Goal: Information Seeking & Learning: Learn about a topic

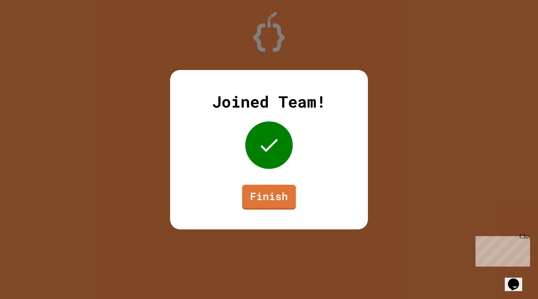
click at [269, 199] on link "Finish" at bounding box center [269, 197] width 54 height 25
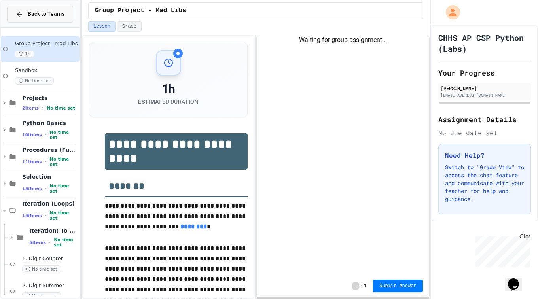
click at [40, 17] on span "Back to Teams" at bounding box center [46, 14] width 37 height 8
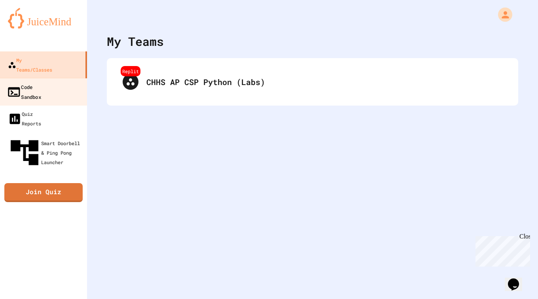
click at [73, 78] on link "Code Sandbox" at bounding box center [44, 92] width 90 height 28
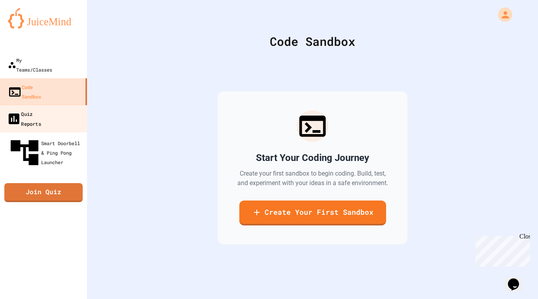
click at [62, 105] on link "Quiz Reports" at bounding box center [44, 119] width 90 height 28
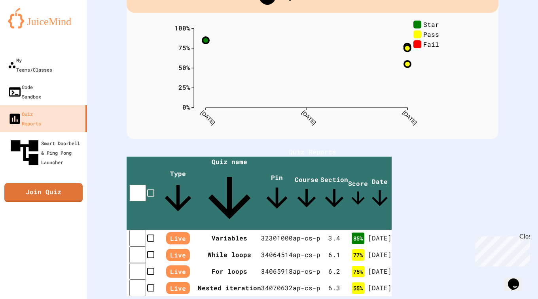
scroll to position [63, 0]
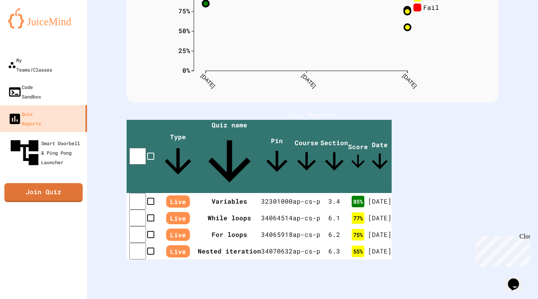
scroll to position [108, 0]
click at [394, 243] on td "[DATE]" at bounding box center [382, 251] width 24 height 17
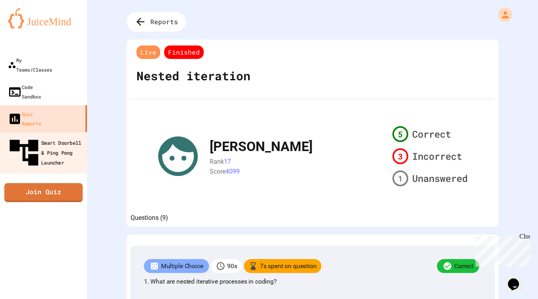
click at [61, 136] on div "Smart Doorbell & Ping Pong Launcher" at bounding box center [46, 153] width 78 height 34
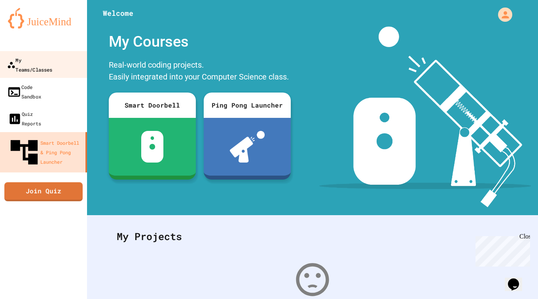
click at [53, 63] on div "My Teams/Classes" at bounding box center [29, 64] width 45 height 19
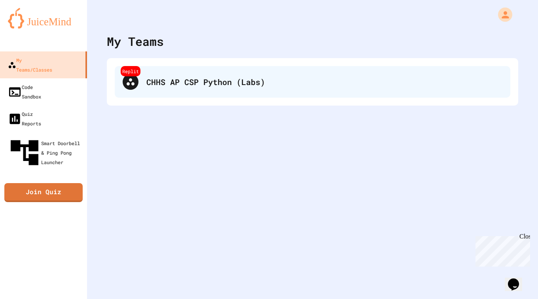
click at [205, 85] on div "CHHS AP CSP Python (Labs)" at bounding box center [324, 82] width 356 height 12
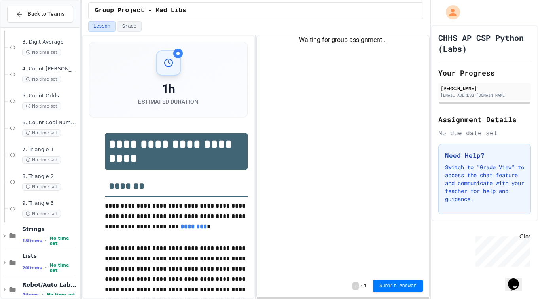
scroll to position [418, 0]
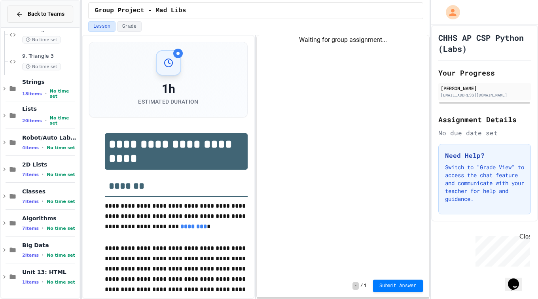
click at [30, 16] on span "Back to Teams" at bounding box center [46, 14] width 37 height 8
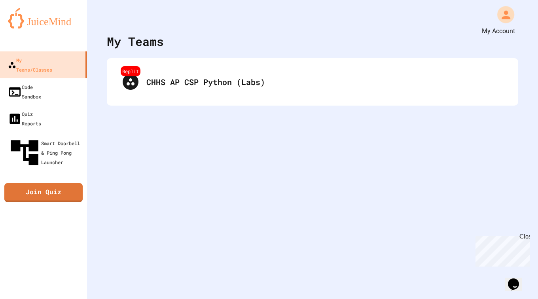
click at [499, 15] on icon "My Account" at bounding box center [505, 14] width 13 height 13
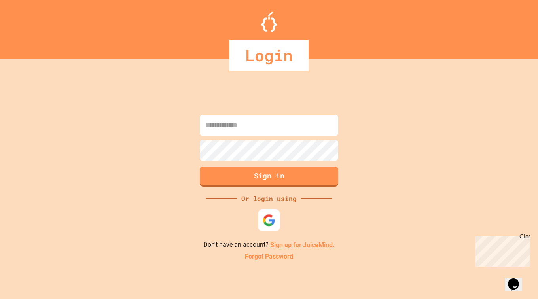
click at [270, 223] on img at bounding box center [269, 220] width 13 height 13
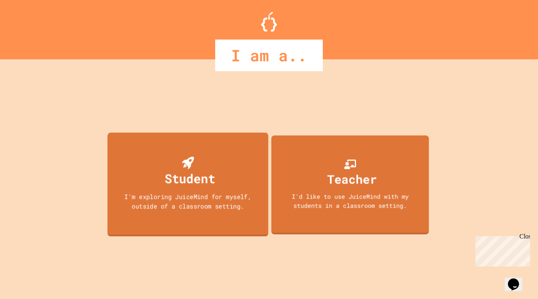
click at [235, 205] on div "I'm exploring JuiceMind for myself, outside of a classroom setting." at bounding box center [188, 201] width 145 height 19
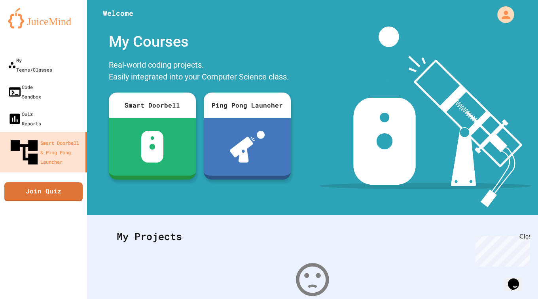
click at [500, 11] on icon "My Account" at bounding box center [506, 14] width 13 height 13
click at [237, 299] on div at bounding box center [269, 299] width 538 height 0
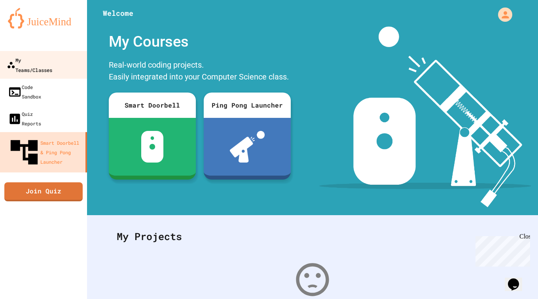
click at [52, 62] on div "My Teams/Classes" at bounding box center [29, 64] width 45 height 19
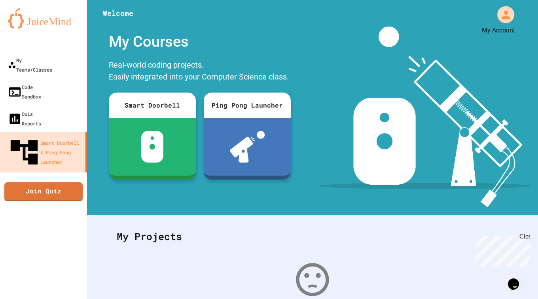
click at [506, 15] on div "My Account" at bounding box center [505, 14] width 17 height 17
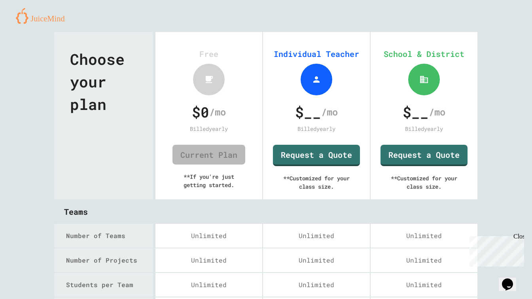
click at [412, 155] on link "Request a Quote" at bounding box center [424, 155] width 87 height 21
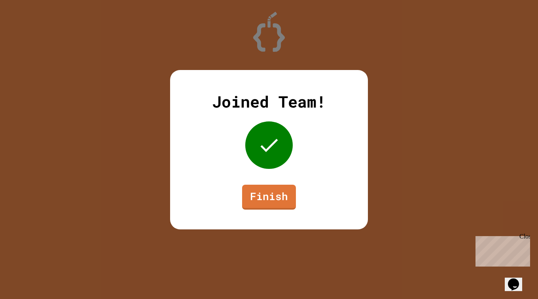
click at [282, 214] on div "Joined Team! Finish" at bounding box center [269, 149] width 198 height 159
click at [274, 195] on link "Finish" at bounding box center [269, 197] width 54 height 25
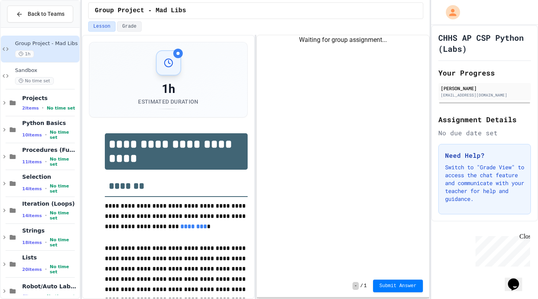
click at [51, 20] on button "Back to Teams" at bounding box center [40, 14] width 66 height 17
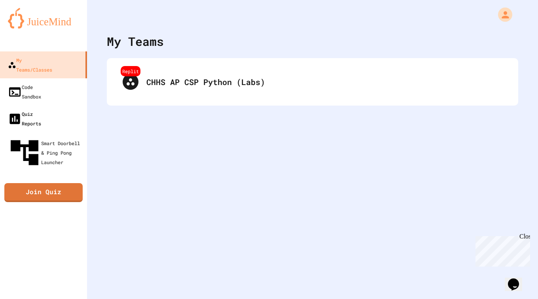
click at [55, 105] on link "Quiz Reports" at bounding box center [43, 118] width 87 height 27
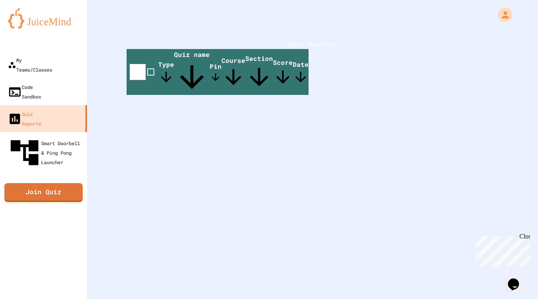
click at [505, 94] on div "Quiz Reports Type Quiz name Pin Course Section Score Date" at bounding box center [312, 67] width 451 height 135
click at [502, 15] on icon "My Account" at bounding box center [505, 14] width 11 height 11
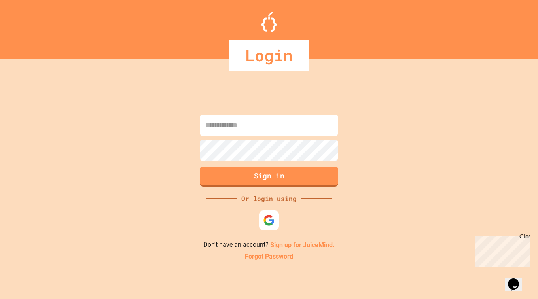
click at [269, 229] on div at bounding box center [269, 220] width 20 height 20
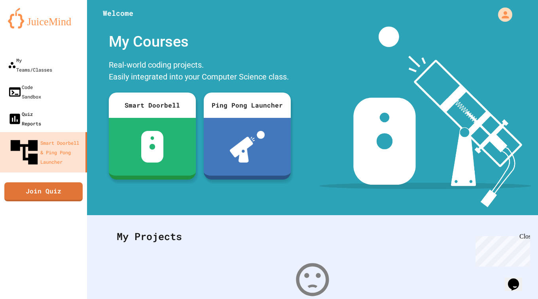
click at [41, 105] on link "Quiz Reports" at bounding box center [43, 118] width 87 height 27
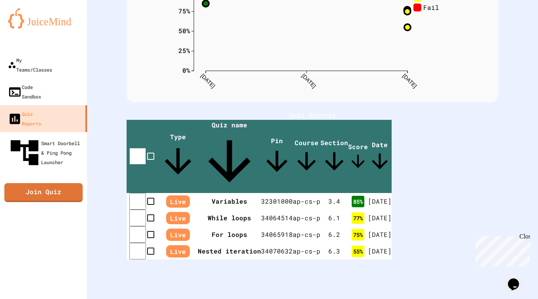
scroll to position [108, 0]
click at [241, 210] on th "While loops" at bounding box center [229, 218] width 63 height 17
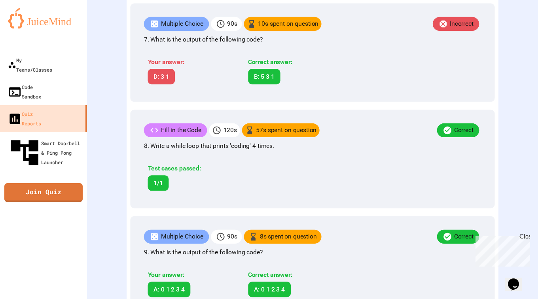
scroll to position [916, 0]
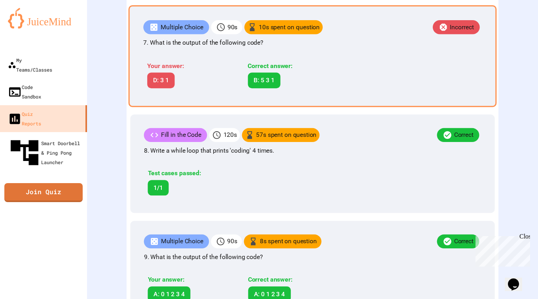
click at [170, 34] on div "Multiple Choice" at bounding box center [176, 27] width 66 height 14
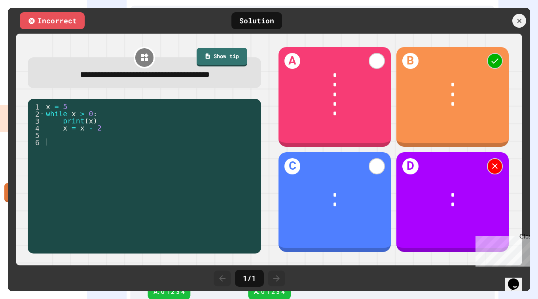
click at [519, 21] on icon at bounding box center [519, 21] width 4 height 4
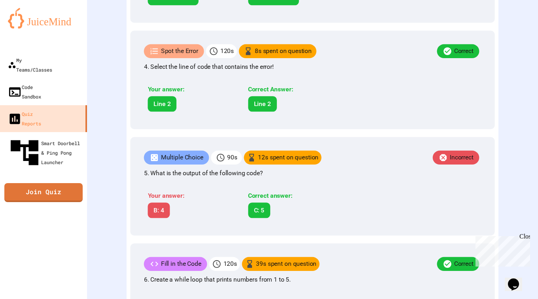
scroll to position [572, 0]
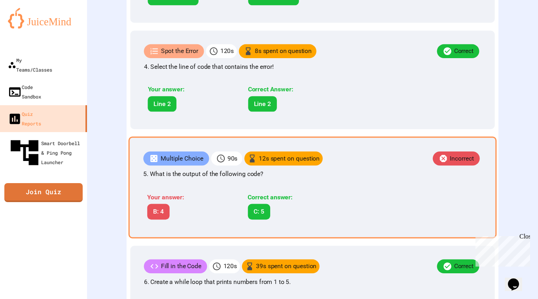
click at [348, 168] on div "Incorrect" at bounding box center [402, 160] width 159 height 16
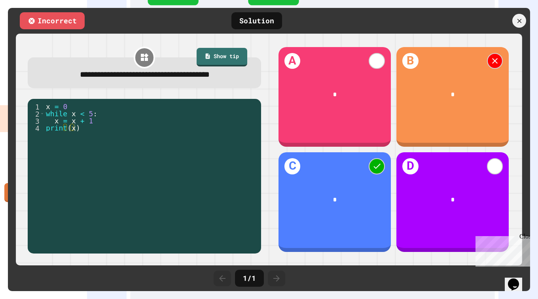
click at [519, 21] on icon at bounding box center [519, 21] width 4 height 4
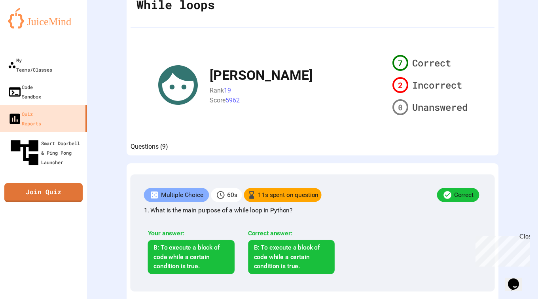
scroll to position [67, 0]
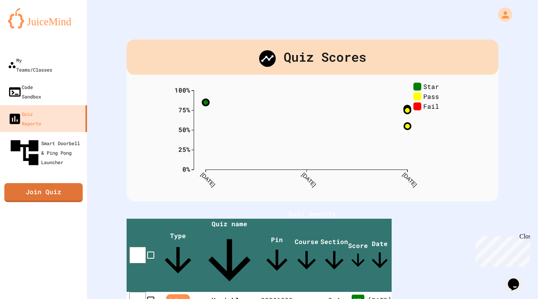
scroll to position [108, 0]
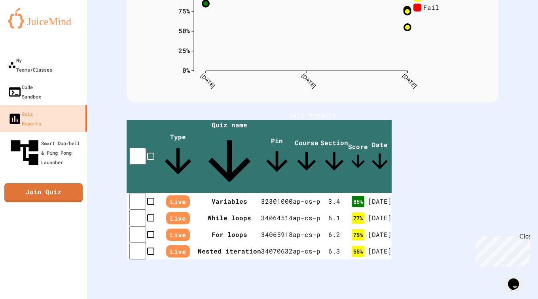
click at [214, 226] on th "For loops" at bounding box center [229, 234] width 63 height 17
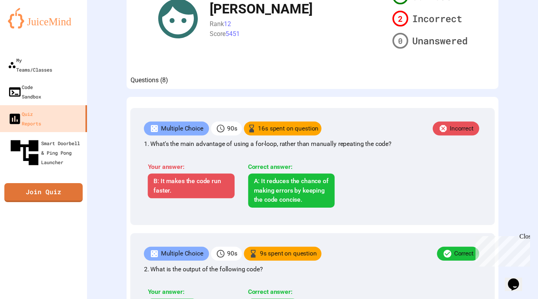
scroll to position [137, 0]
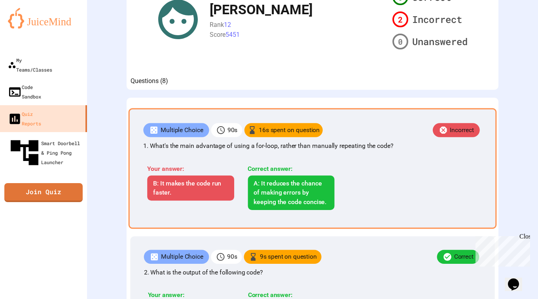
click at [182, 174] on div "Your answer: B: It makes the code run faster. Correct answer: A: It reduces the…" at bounding box center [244, 185] width 203 height 58
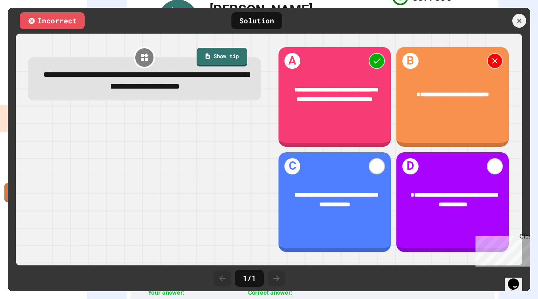
click at [496, 66] on div "**********" at bounding box center [452, 97] width 113 height 100
click at [519, 21] on icon at bounding box center [519, 21] width 4 height 4
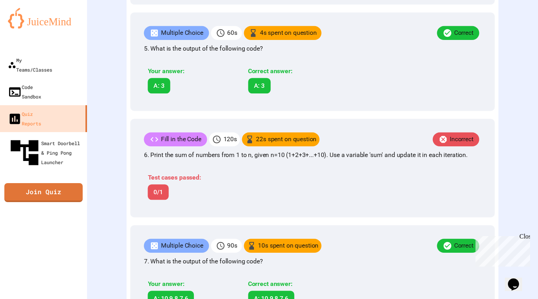
scroll to position [679, 0]
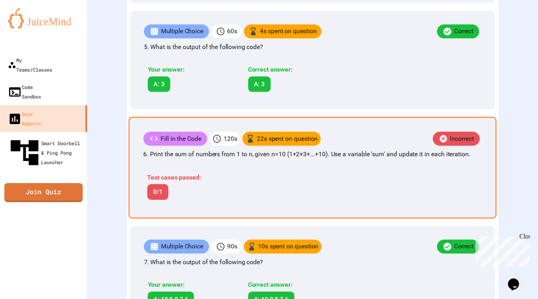
click at [316, 146] on div "22 s spent on question" at bounding box center [281, 139] width 78 height 14
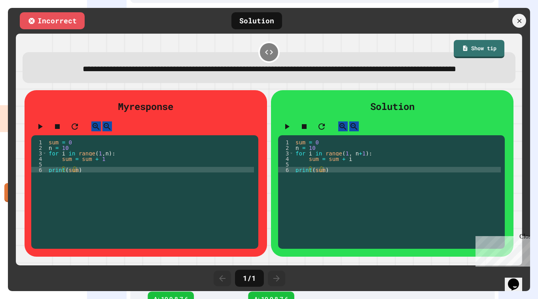
click at [518, 19] on icon at bounding box center [519, 20] width 7 height 7
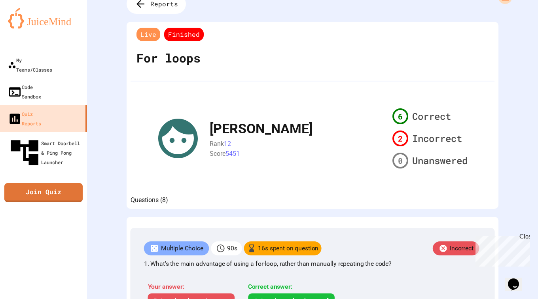
scroll to position [0, 0]
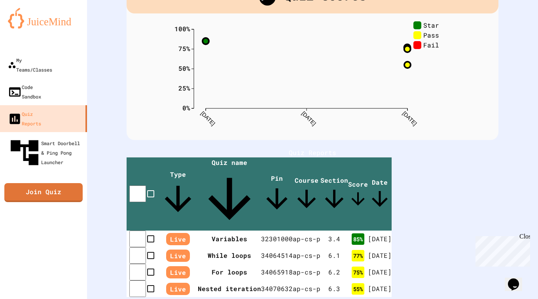
scroll to position [108, 0]
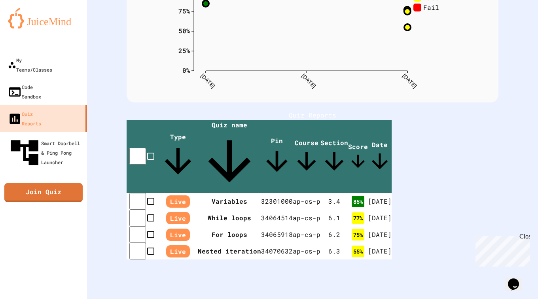
click at [289, 243] on td "34070632" at bounding box center [277, 251] width 32 height 17
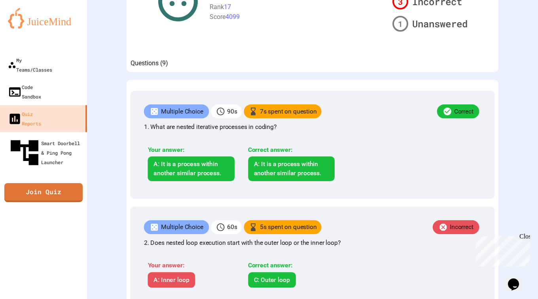
scroll to position [180, 0]
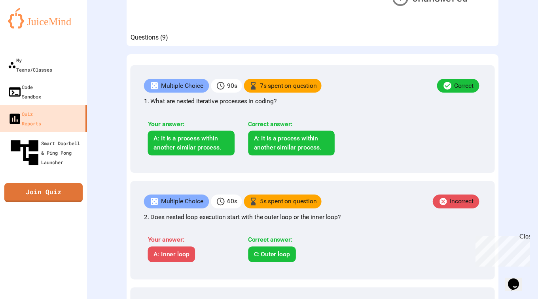
click at [169, 222] on p "2. Does nested loop execution start with the outer loop or the inner loop?" at bounding box center [312, 216] width 337 height 9
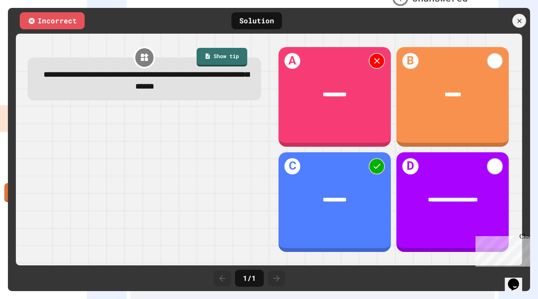
click at [518, 14] on div at bounding box center [519, 21] width 14 height 14
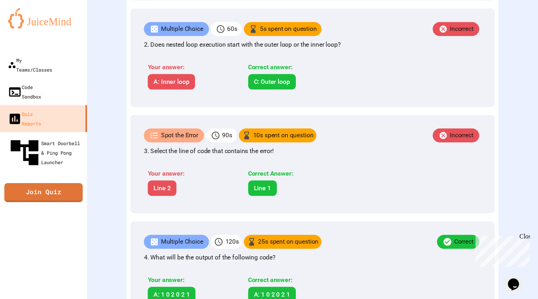
scroll to position [354, 0]
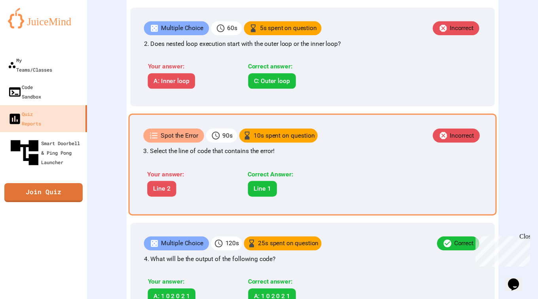
click at [334, 158] on div "Spot the Error 90 s 10 s spent on question Incorrect 3. Select the line of code…" at bounding box center [313, 165] width 368 height 102
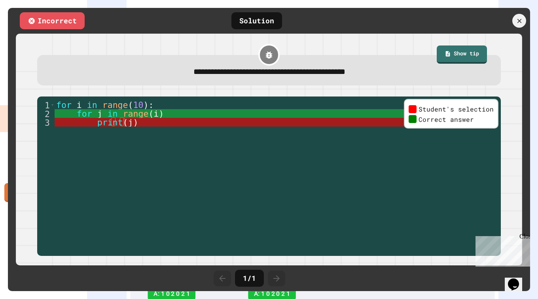
click at [521, 23] on icon at bounding box center [519, 20] width 7 height 7
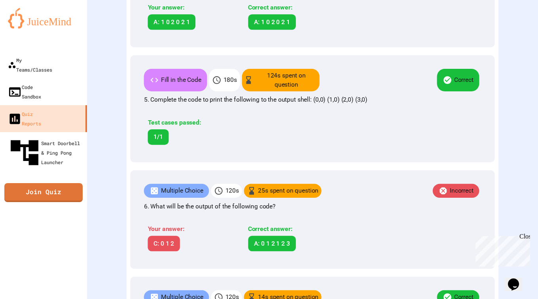
scroll to position [629, 0]
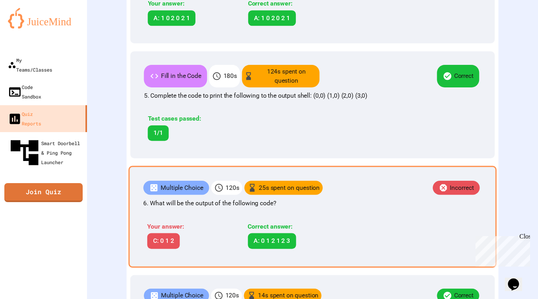
click at [348, 197] on div "Incorrect" at bounding box center [402, 189] width 159 height 16
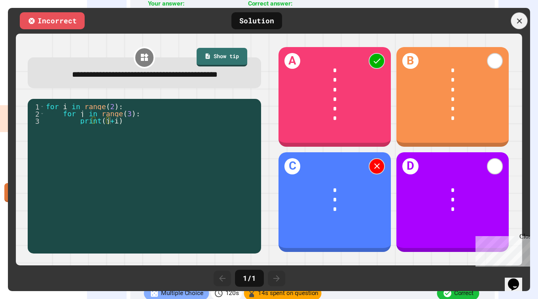
click at [520, 25] on icon at bounding box center [519, 21] width 9 height 9
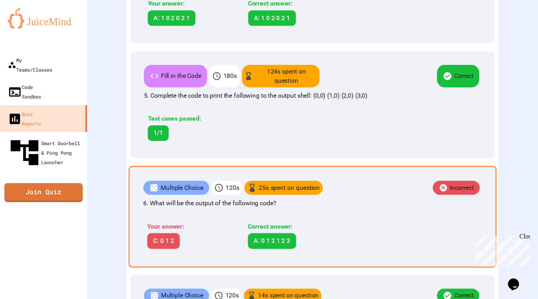
click at [365, 231] on div "Multiple Choice 120 s 25 s spent on question Incorrect 6. What will be the outp…" at bounding box center [313, 217] width 368 height 102
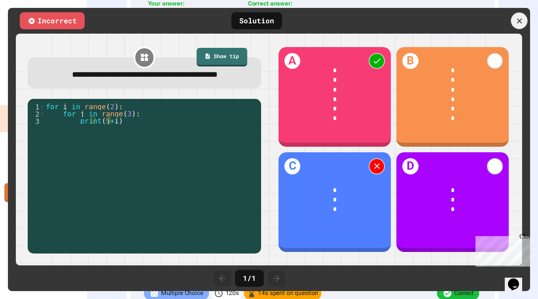
click at [519, 15] on div at bounding box center [519, 21] width 17 height 17
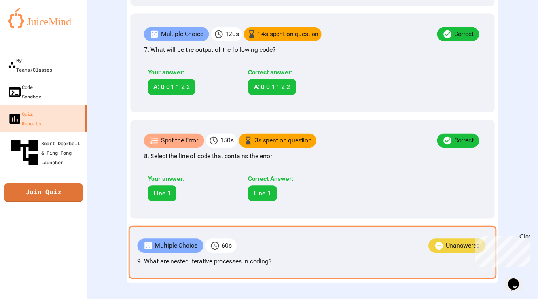
click at [325, 239] on div "Unanswered" at bounding box center [362, 247] width 251 height 16
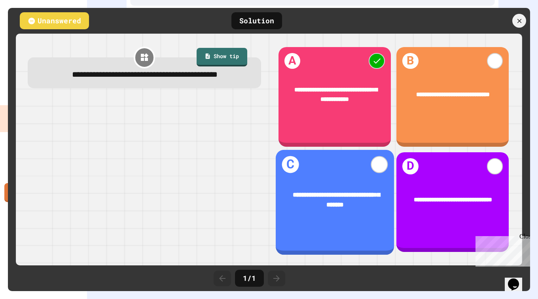
scroll to position [914, 0]
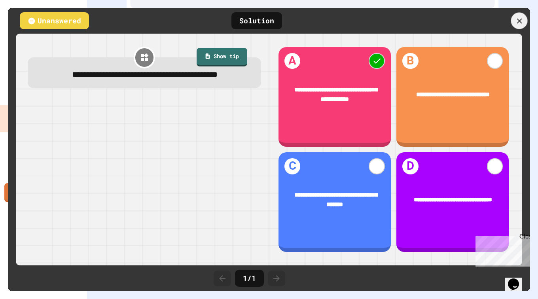
click at [517, 17] on icon at bounding box center [519, 21] width 9 height 9
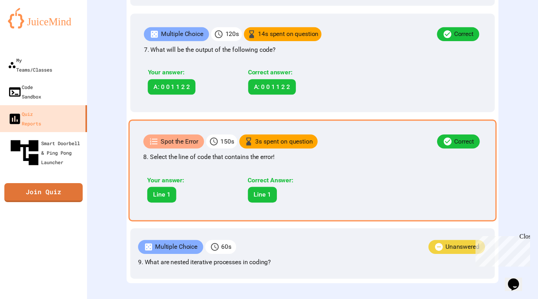
click at [343, 152] on p "8. Select the line of code that contains the error!" at bounding box center [312, 156] width 338 height 9
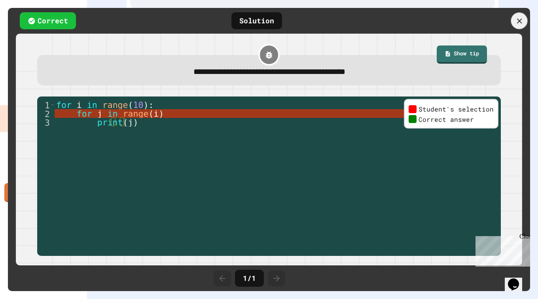
click at [524, 21] on div at bounding box center [519, 21] width 17 height 17
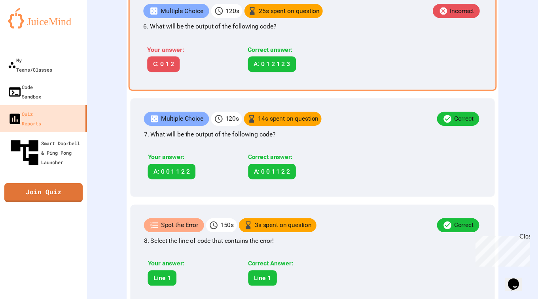
scroll to position [805, 0]
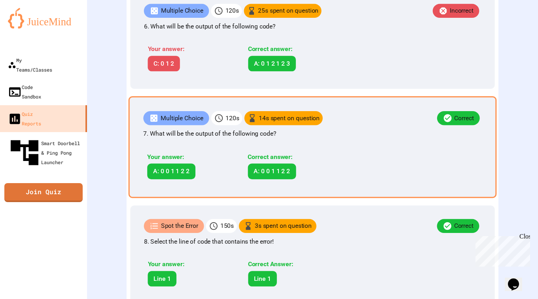
click at [356, 138] on p "7. What will be the output of the following code?" at bounding box center [312, 133] width 338 height 9
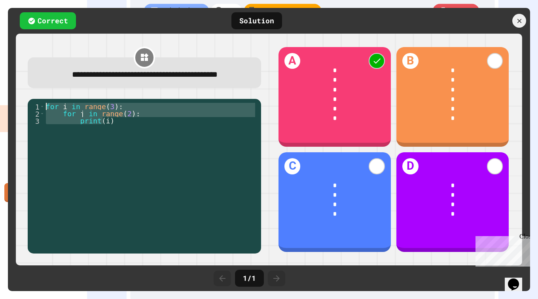
drag, startPoint x: 110, startPoint y: 140, endPoint x: 47, endPoint y: 119, distance: 66.8
click at [47, 119] on div "for i in range ( 3 ) : for j in range ( 2 ) : print ( i )" at bounding box center [150, 170] width 212 height 135
type textarea "**********"
click at [519, 19] on icon at bounding box center [519, 21] width 9 height 9
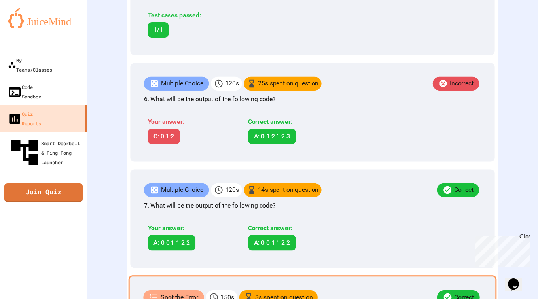
scroll to position [730, 0]
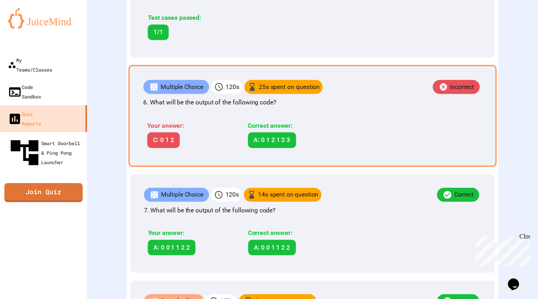
click at [326, 131] on div "Correct answer:" at bounding box center [291, 125] width 87 height 9
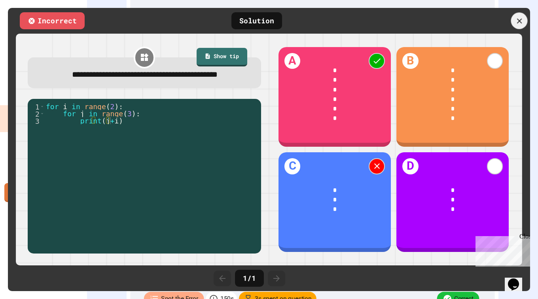
click at [519, 23] on icon at bounding box center [519, 21] width 9 height 9
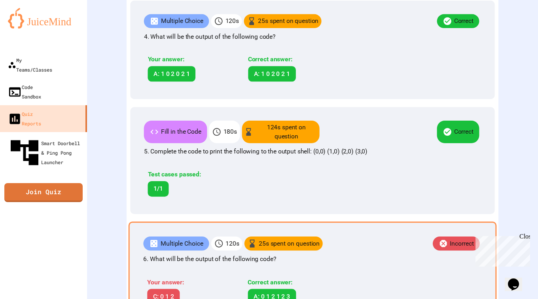
scroll to position [571, 0]
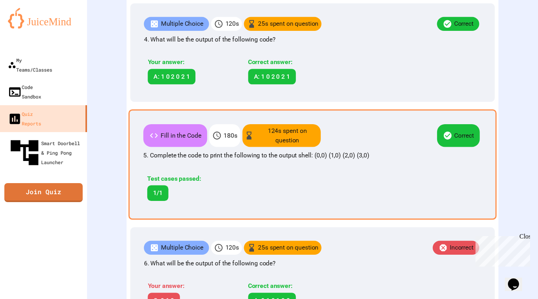
click at [347, 160] on p "5. Complete the code to print the following to the output shell: (0,0) (1,0) (2…" at bounding box center [312, 155] width 338 height 9
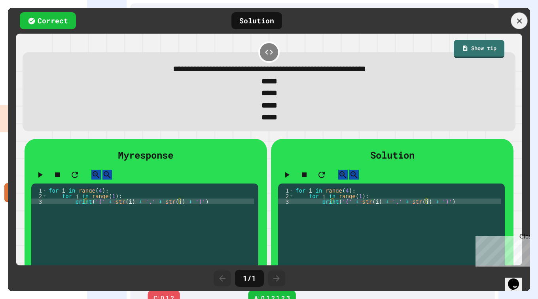
click at [521, 19] on icon at bounding box center [519, 20] width 5 height 5
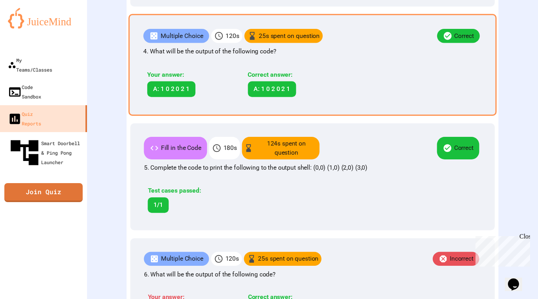
scroll to position [556, 0]
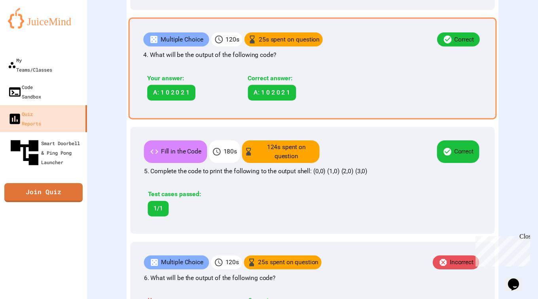
click at [378, 60] on p "4. What will be the output of the following code?" at bounding box center [312, 54] width 338 height 9
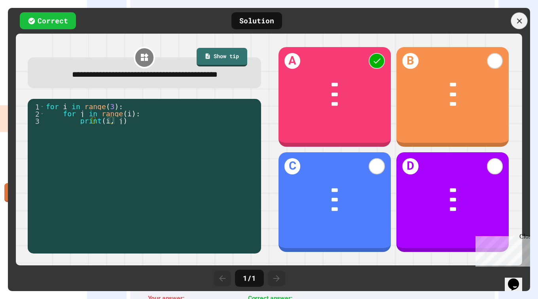
click at [525, 24] on div at bounding box center [519, 21] width 17 height 17
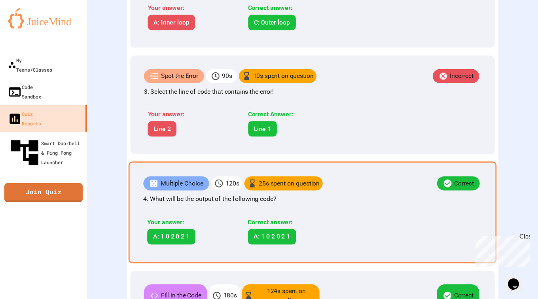
scroll to position [412, 0]
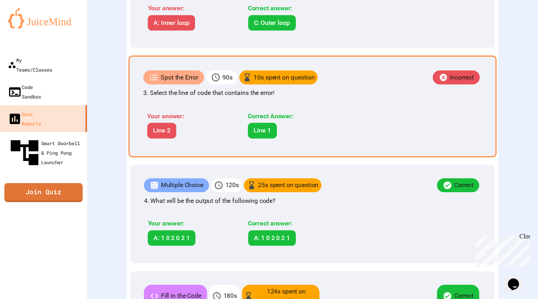
click at [338, 98] on p "3. Select the line of code that contains the error!" at bounding box center [312, 92] width 338 height 9
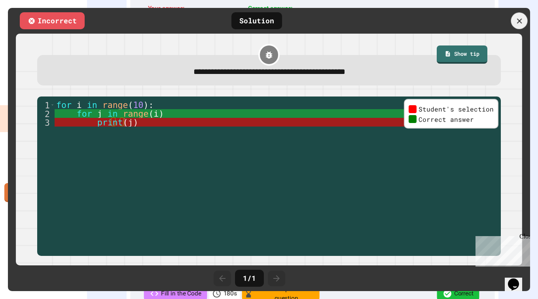
click at [519, 21] on icon at bounding box center [519, 20] width 5 height 5
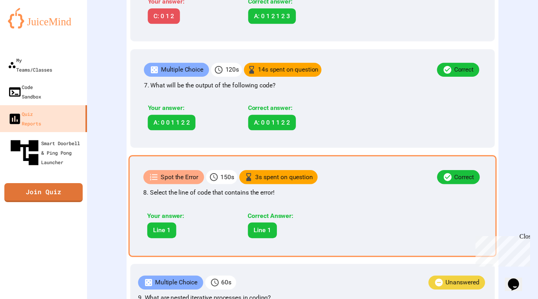
scroll to position [850, 0]
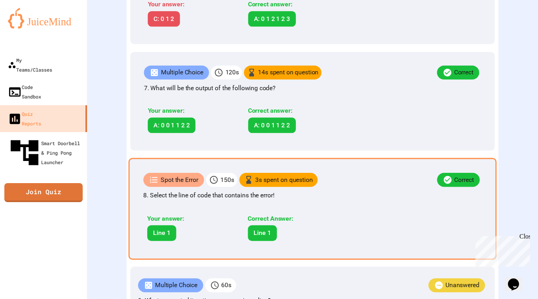
click at [340, 119] on div "Your answer: A: 0 0 1 1 2 2 Correct answer: A: 0 0 1 1 2 2" at bounding box center [245, 118] width 203 height 38
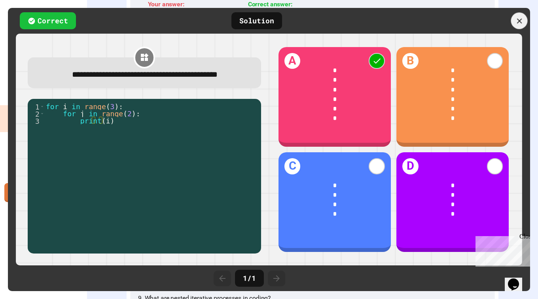
click at [517, 21] on icon at bounding box center [519, 21] width 9 height 9
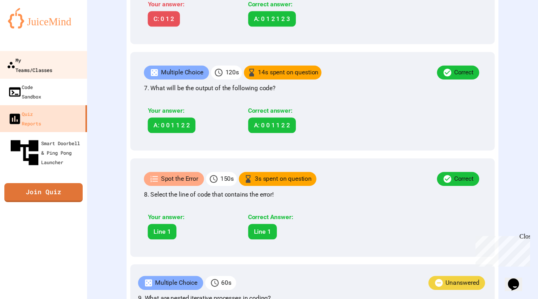
click at [45, 66] on link "My Teams/Classes" at bounding box center [44, 65] width 90 height 28
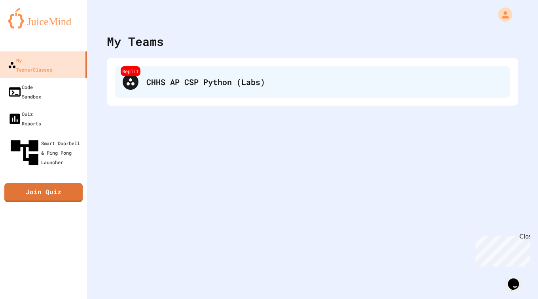
click at [189, 92] on div "Replit CHHS AP CSP Python (Labs)" at bounding box center [313, 82] width 396 height 32
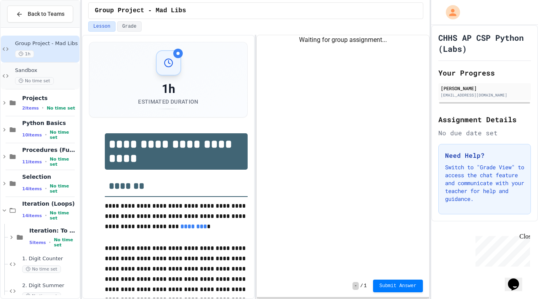
click at [43, 80] on span "No time set" at bounding box center [34, 81] width 39 height 8
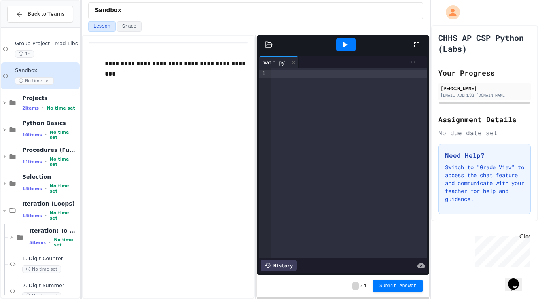
click at [318, 99] on div at bounding box center [349, 163] width 156 height 190
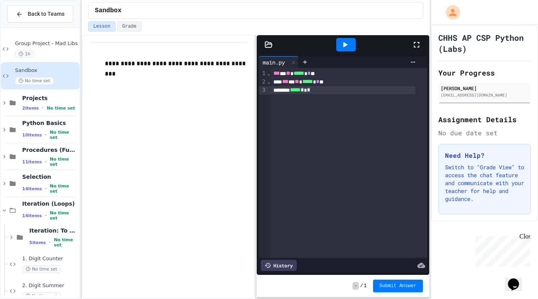
click at [341, 44] on icon at bounding box center [344, 44] width 9 height 9
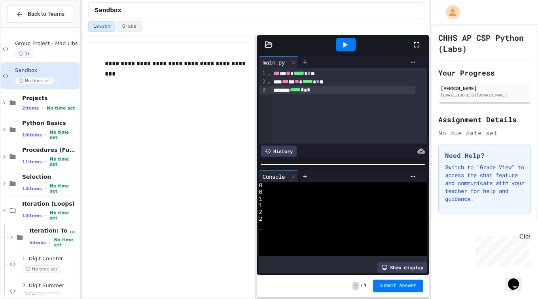
click at [317, 91] on div "***** * * *" at bounding box center [343, 90] width 145 height 8
click at [341, 47] on icon at bounding box center [344, 44] width 9 height 9
click at [310, 91] on span "*" at bounding box center [308, 90] width 3 height 6
click at [348, 45] on icon at bounding box center [344, 44] width 9 height 9
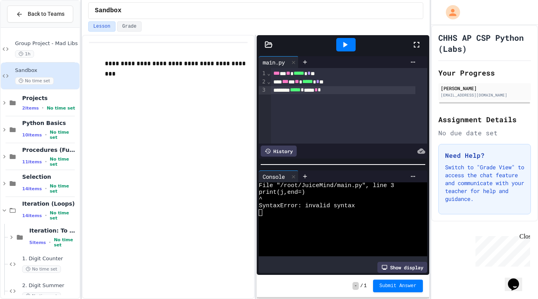
click at [318, 87] on span "*" at bounding box center [315, 90] width 3 height 6
click at [348, 50] on div at bounding box center [345, 44] width 19 height 13
click at [321, 92] on span "**" at bounding box center [318, 90] width 4 height 6
click at [342, 48] on icon at bounding box center [344, 44] width 9 height 9
click at [343, 91] on div "***** ****** * *** *" at bounding box center [343, 90] width 145 height 8
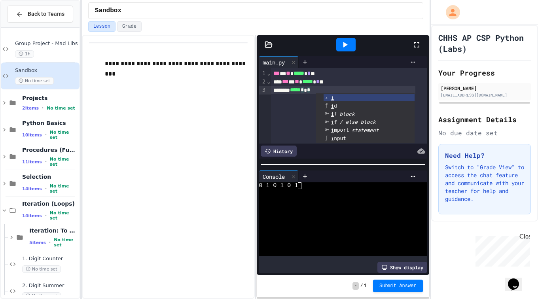
click at [346, 45] on icon at bounding box center [345, 45] width 4 height 6
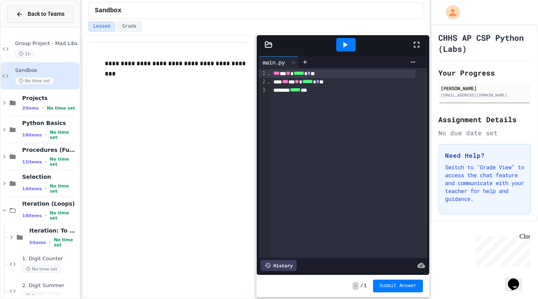
click at [42, 15] on span "Back to Teams" at bounding box center [46, 14] width 37 height 8
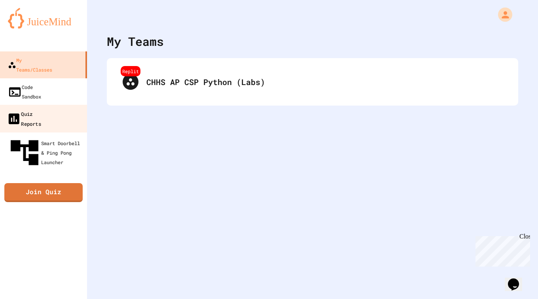
click at [36, 109] on div "Quiz Reports" at bounding box center [24, 118] width 34 height 19
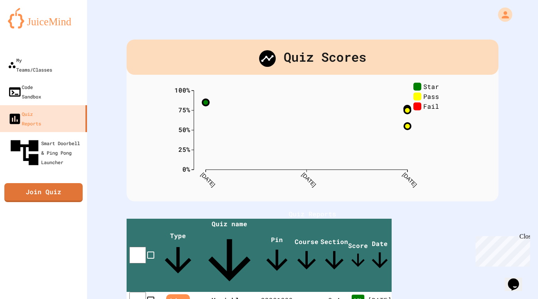
scroll to position [108, 0]
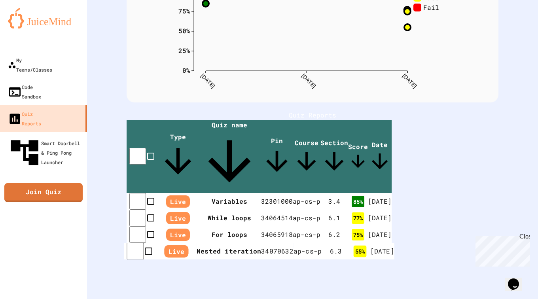
click at [261, 243] on th "Nested iteration" at bounding box center [229, 251] width 64 height 17
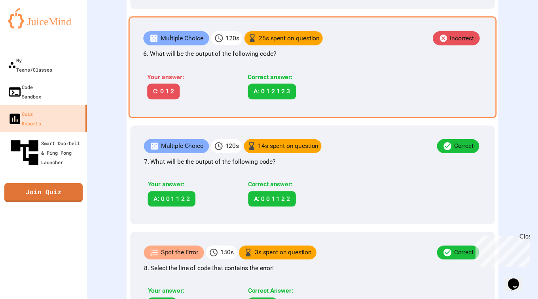
scroll to position [779, 0]
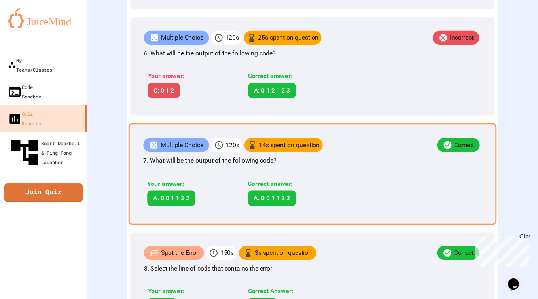
click at [329, 154] on div "Correct" at bounding box center [402, 146] width 159 height 16
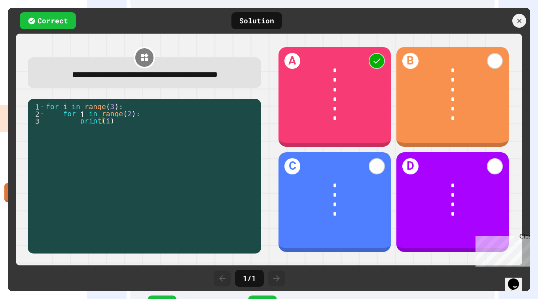
click at [521, 22] on icon at bounding box center [519, 20] width 7 height 7
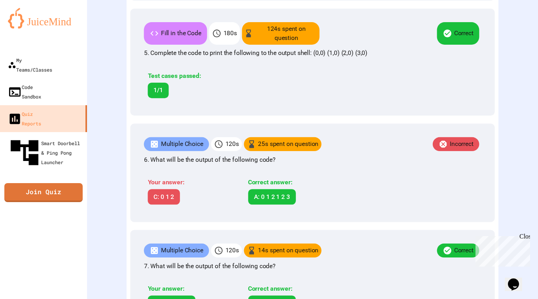
scroll to position [671, 0]
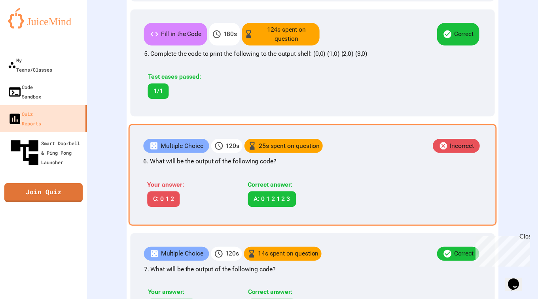
click at [413, 153] on div "Incorrect" at bounding box center [402, 147] width 159 height 16
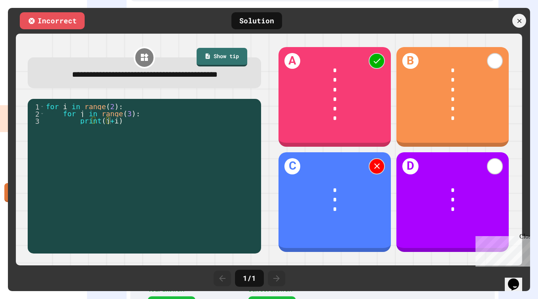
click at [526, 19] on div at bounding box center [486, 21] width 87 height 14
click at [522, 22] on icon at bounding box center [519, 20] width 7 height 7
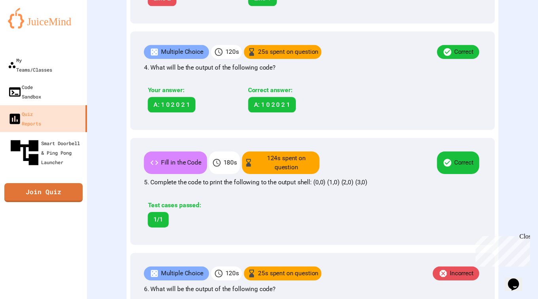
scroll to position [539, 0]
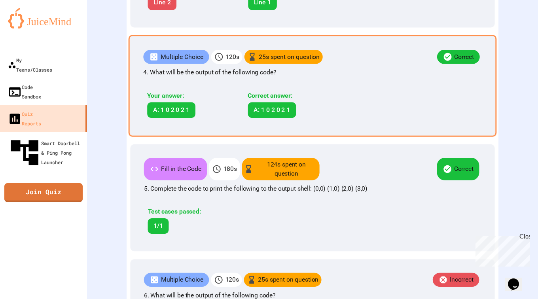
click at [373, 121] on div "Multiple Choice 120 s 25 s spent on question Correct 4. What will be the output…" at bounding box center [313, 86] width 368 height 102
